Goal: Information Seeking & Learning: Learn about a topic

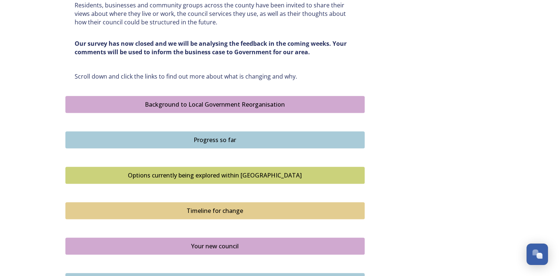
scroll to position [406, 0]
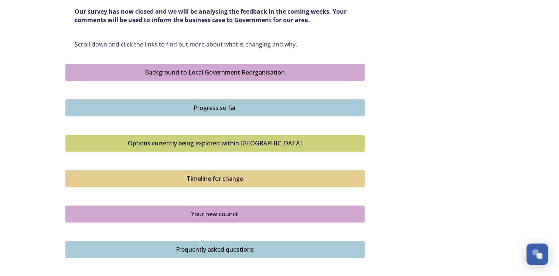
click at [236, 69] on div "Background to Local Government Reorganisation" at bounding box center [214, 72] width 291 height 9
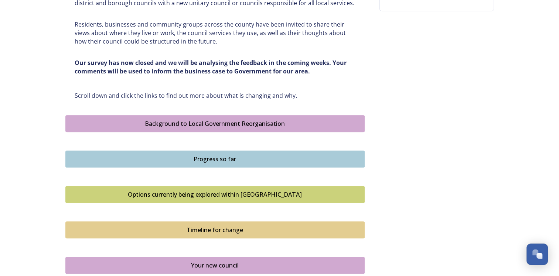
scroll to position [369, 0]
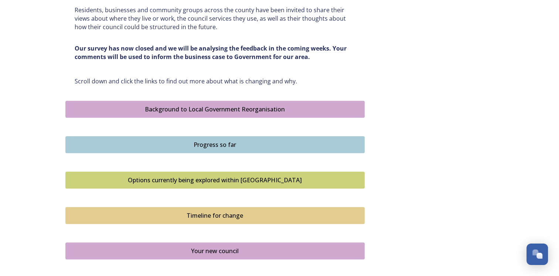
click at [247, 141] on div "Progress so far" at bounding box center [214, 144] width 291 height 9
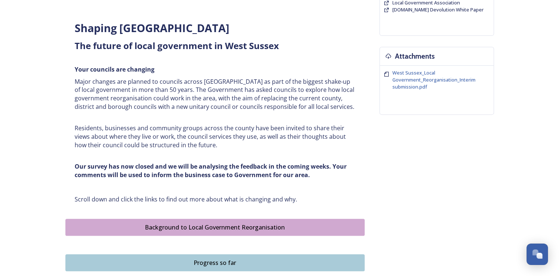
scroll to position [369, 0]
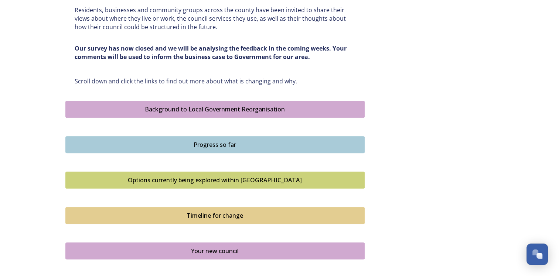
click at [234, 179] on div "Options currently being explored within [GEOGRAPHIC_DATA]" at bounding box center [214, 180] width 291 height 9
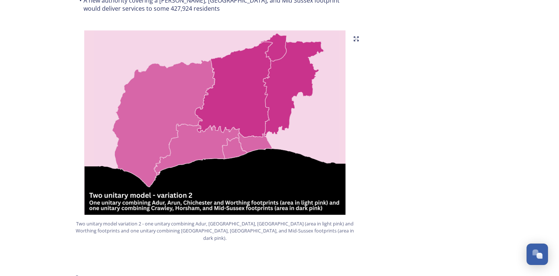
scroll to position [591, 0]
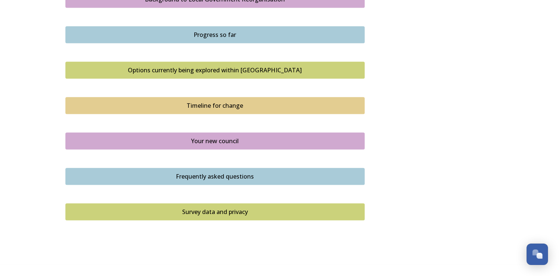
scroll to position [480, 0]
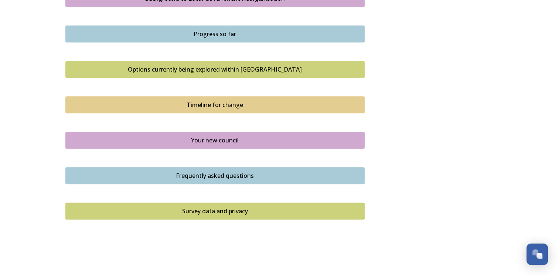
click at [223, 141] on div "Your new council" at bounding box center [214, 140] width 291 height 9
